Goal: Obtain resource: Download file/media

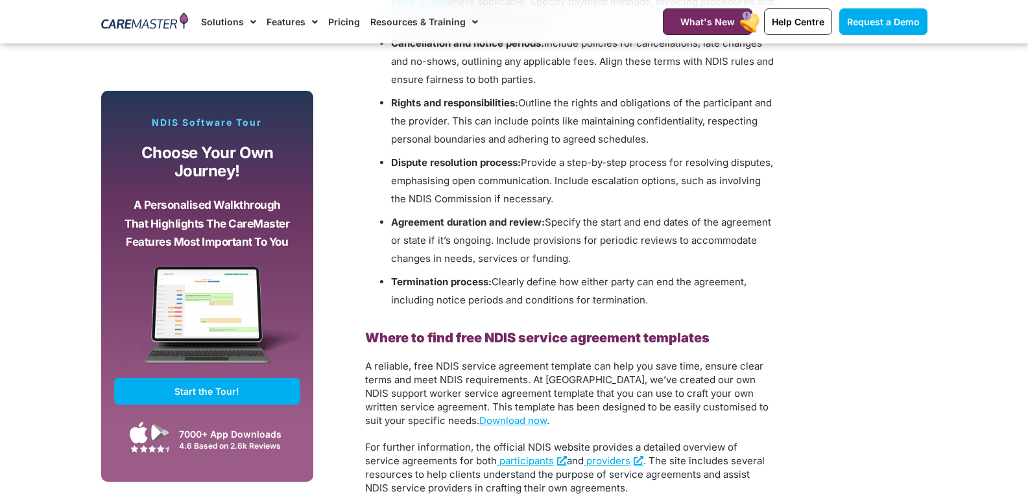
scroll to position [1621, 0]
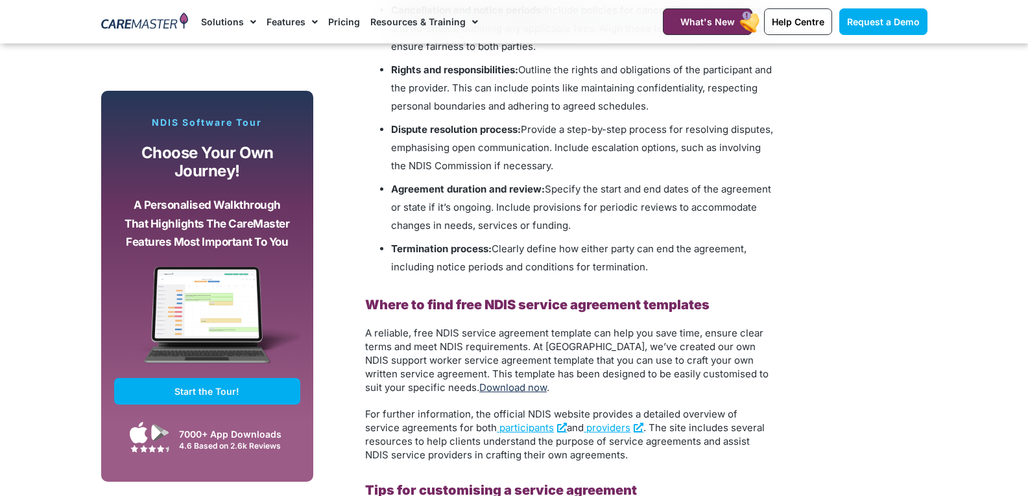
click at [480, 386] on link "Download now" at bounding box center [512, 387] width 67 height 12
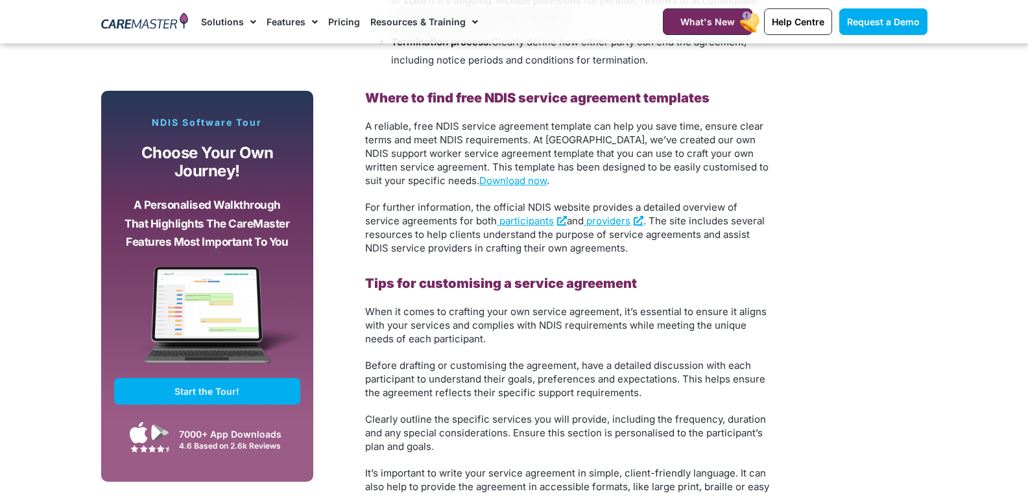
scroll to position [1815, 0]
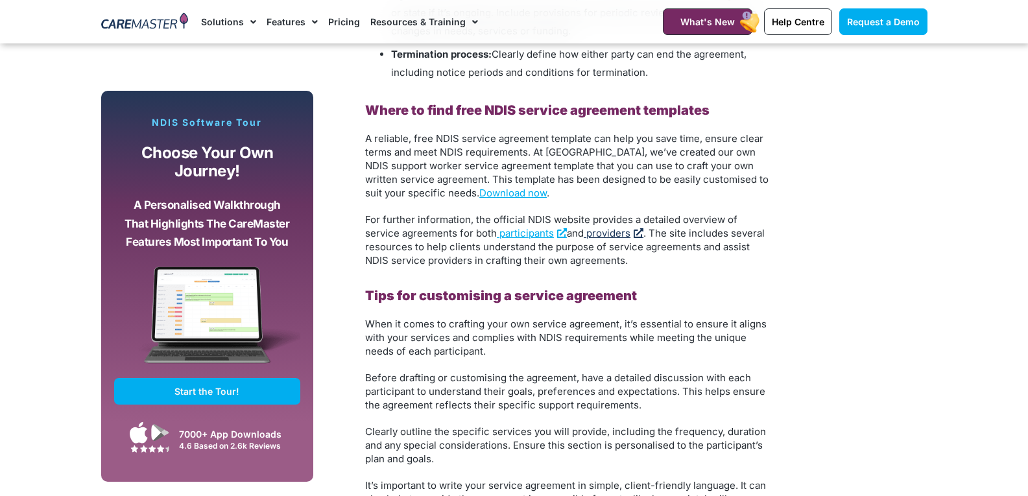
click at [586, 232] on span "providers" at bounding box center [608, 233] width 44 height 12
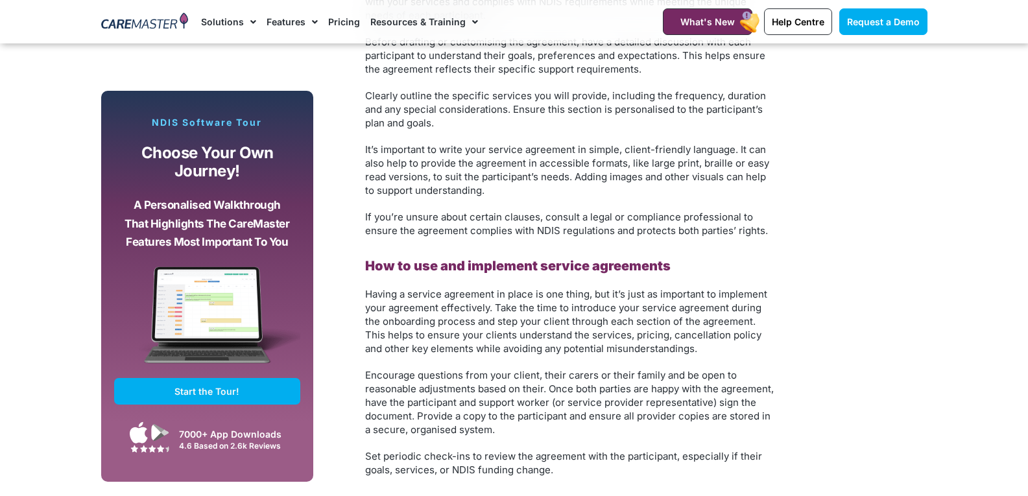
scroll to position [2399, 0]
